Goal: Book appointment/travel/reservation

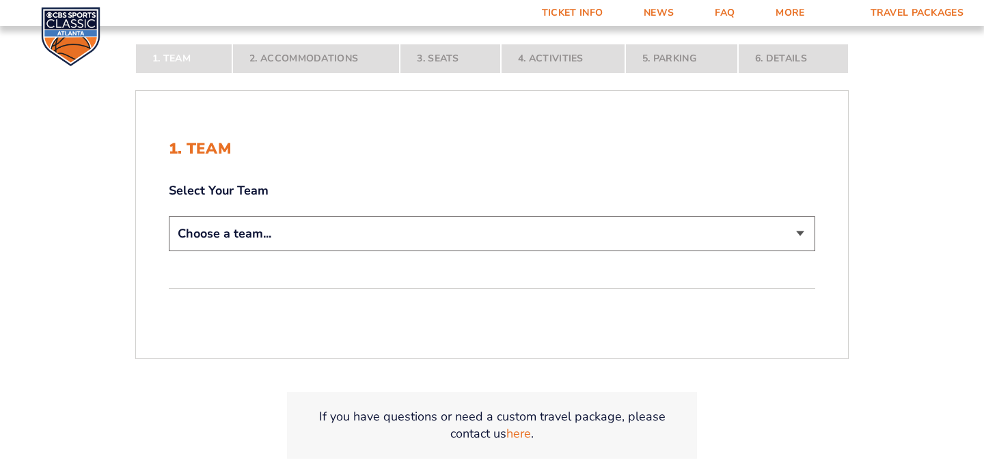
scroll to position [245, 0]
select select "12756"
click option "[US_STATE] Tar Heels" at bounding box center [0, 0] width 0 height 0
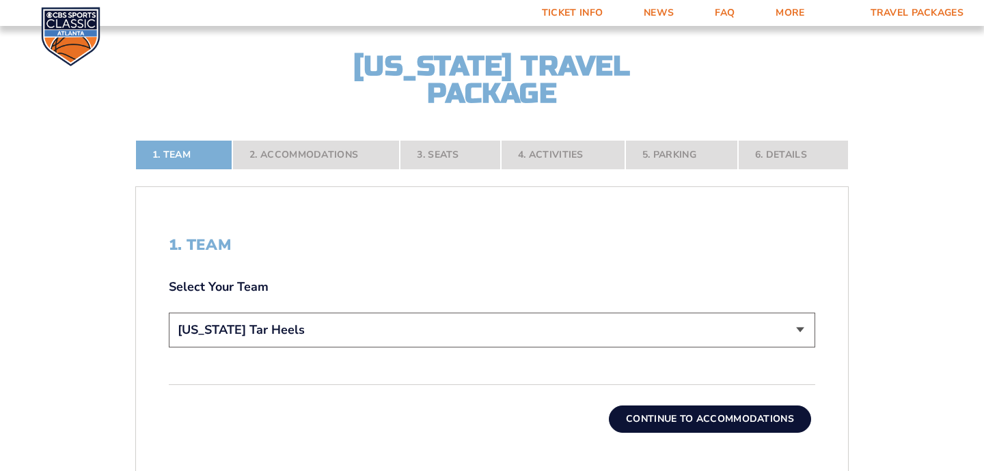
click at [722, 423] on button "Continue To Accommodations" at bounding box center [710, 419] width 202 height 27
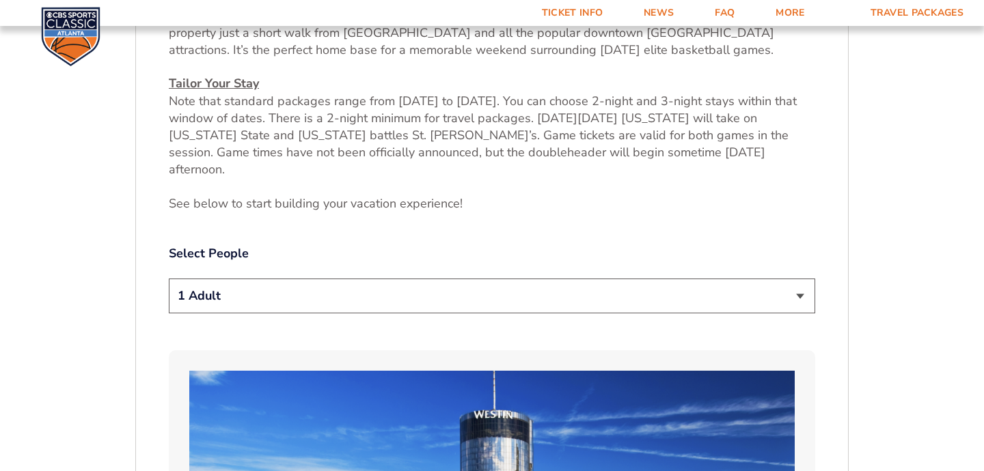
scroll to position [611, 0]
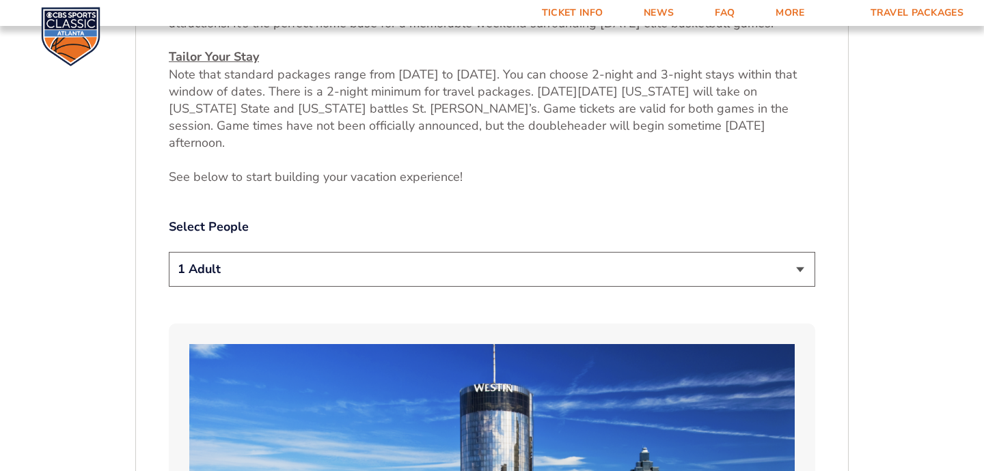
select select "2 Adults"
click option "2 Adults" at bounding box center [0, 0] width 0 height 0
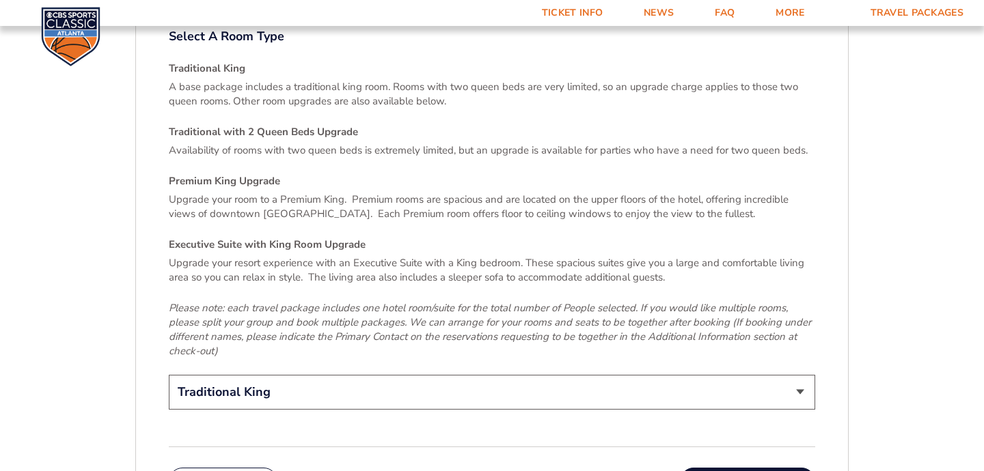
scroll to position [2051, 0]
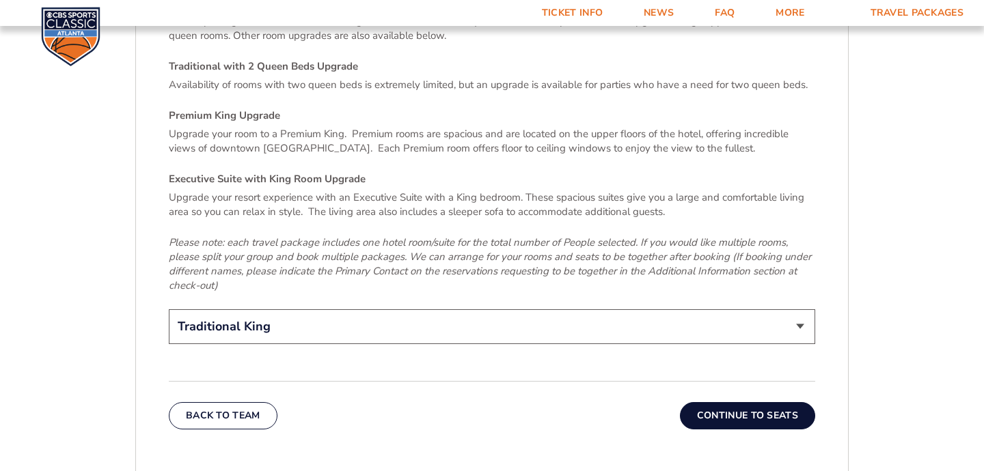
click at [715, 402] on button "Continue To Seats" at bounding box center [747, 415] width 135 height 27
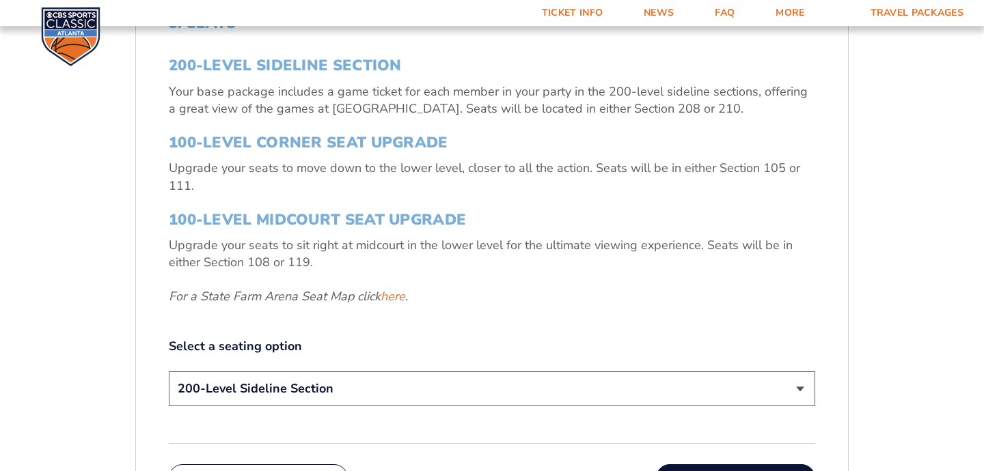
scroll to position [592, 0]
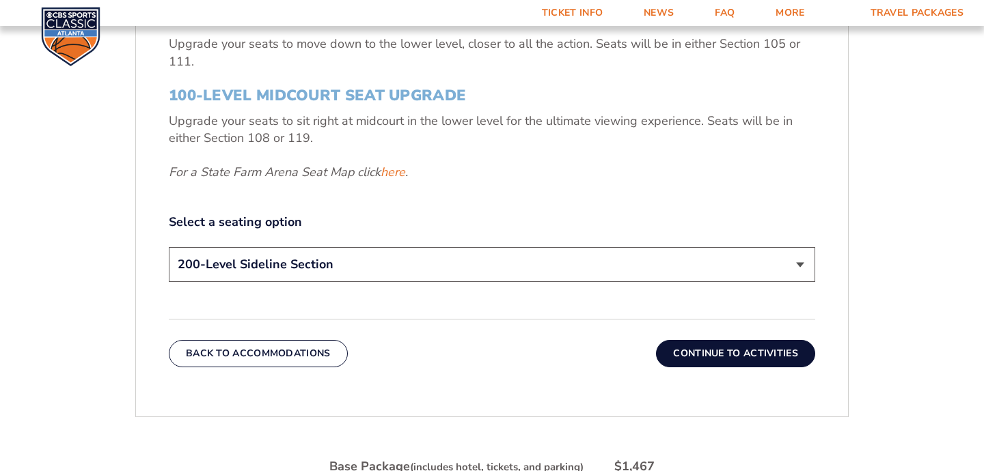
click option "200-Level Sideline Section" at bounding box center [0, 0] width 0 height 0
click at [676, 351] on button "Continue To Activities" at bounding box center [735, 353] width 159 height 27
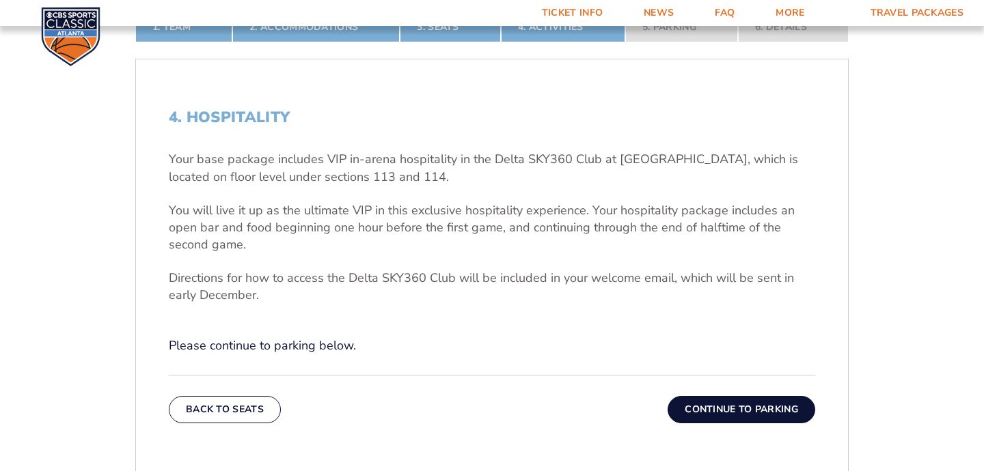
scroll to position [374, 0]
click at [704, 406] on button "Continue To Parking" at bounding box center [741, 409] width 148 height 27
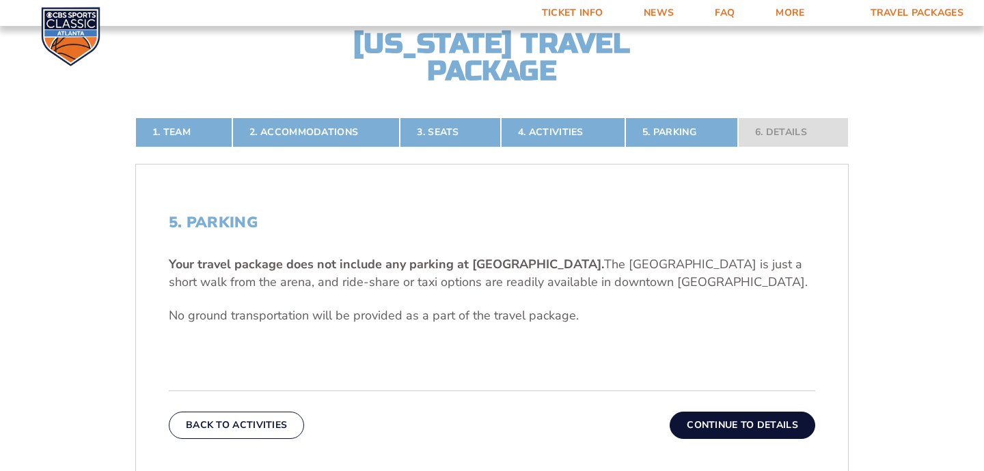
scroll to position [316, 0]
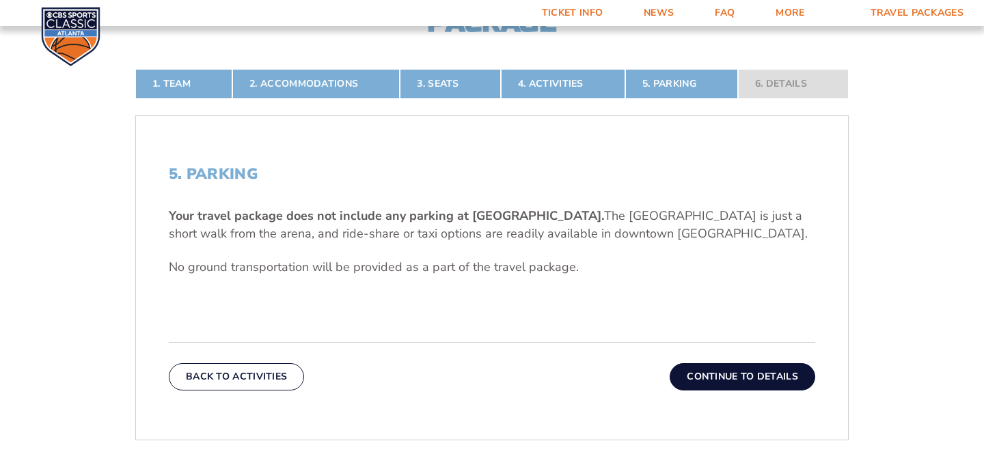
click at [681, 377] on button "Continue To Details" at bounding box center [742, 376] width 146 height 27
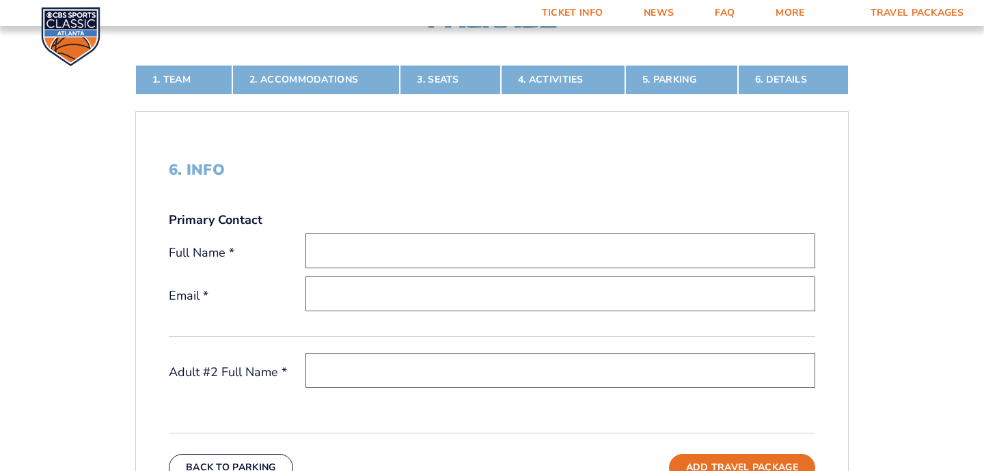
scroll to position [288, 0]
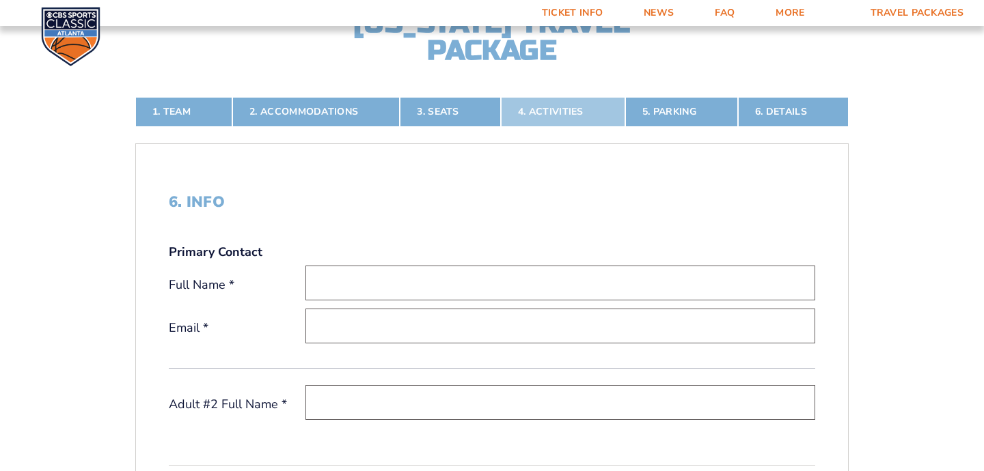
click at [538, 116] on link "4. Activities" at bounding box center [563, 112] width 124 height 30
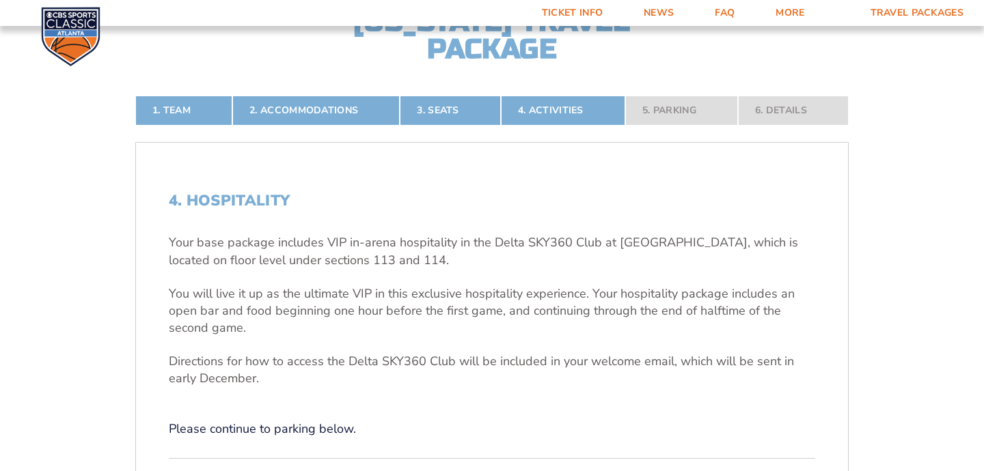
scroll to position [301, 0]
